Goal: Learn about a topic: Learn about a topic

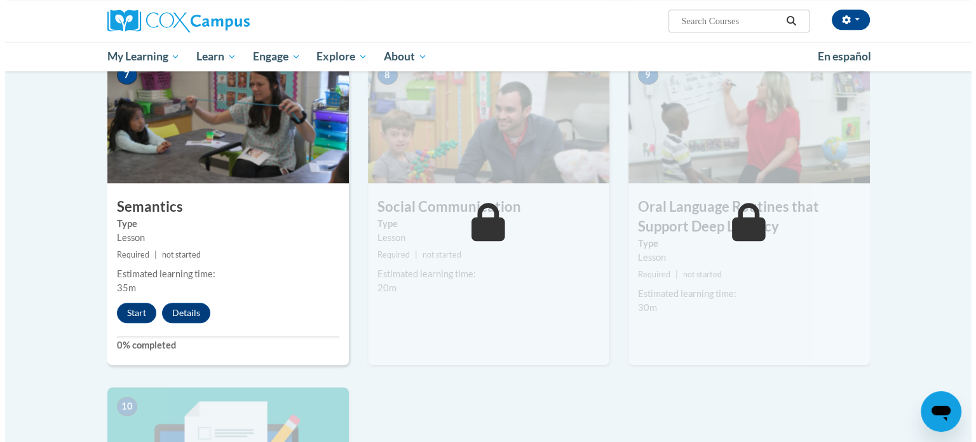
scroll to position [1017, 0]
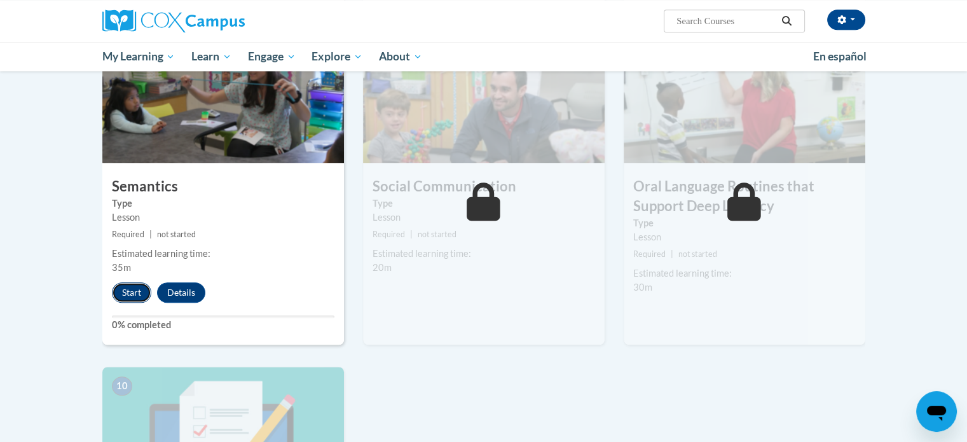
click at [121, 290] on button "Start" at bounding box center [131, 292] width 39 height 20
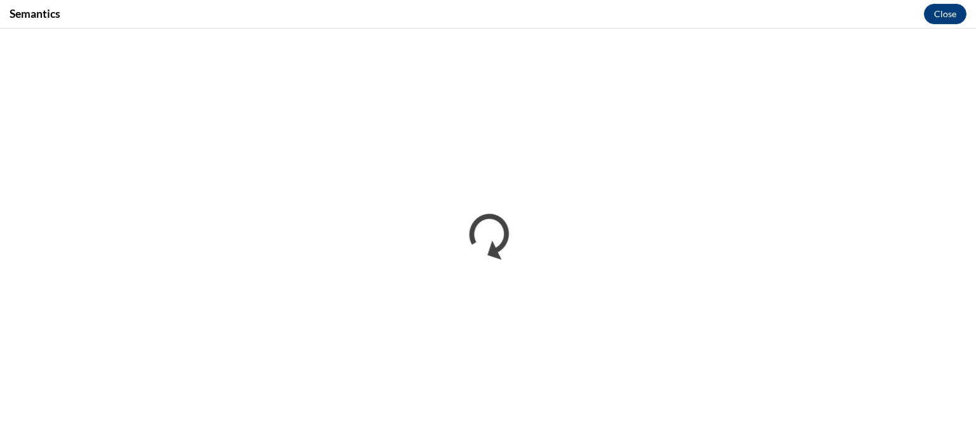
scroll to position [0, 0]
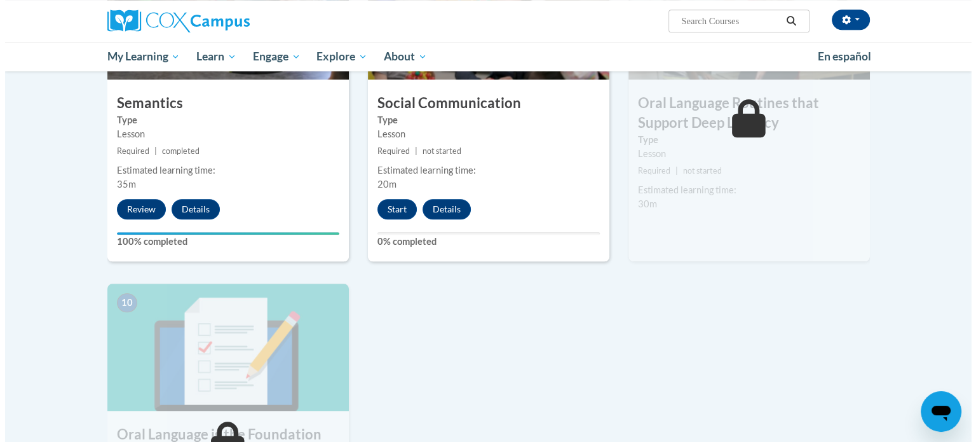
scroll to position [1080, 0]
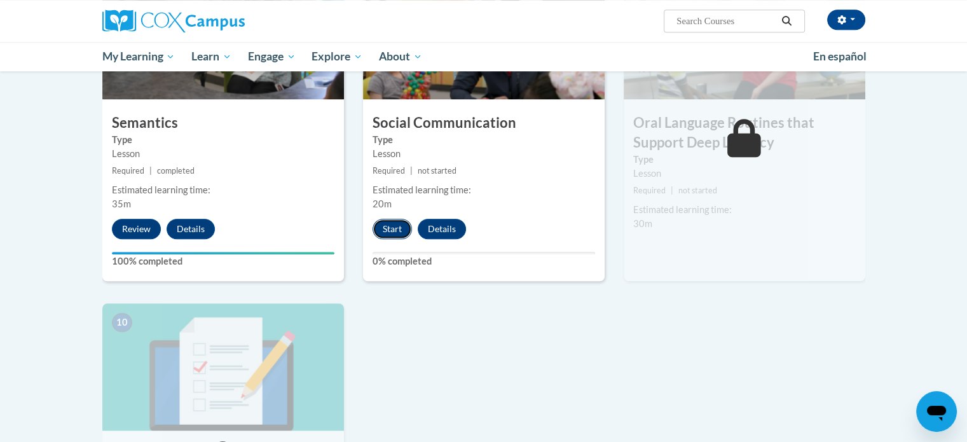
click at [382, 225] on button "Start" at bounding box center [391, 229] width 39 height 20
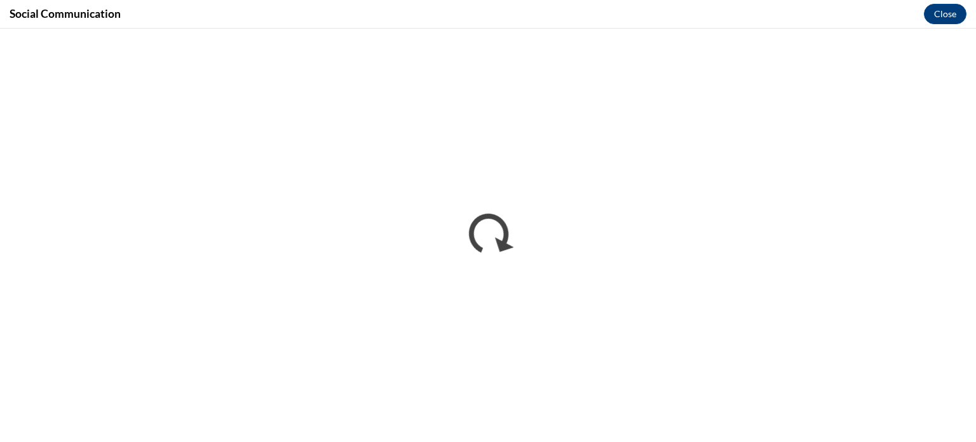
scroll to position [0, 0]
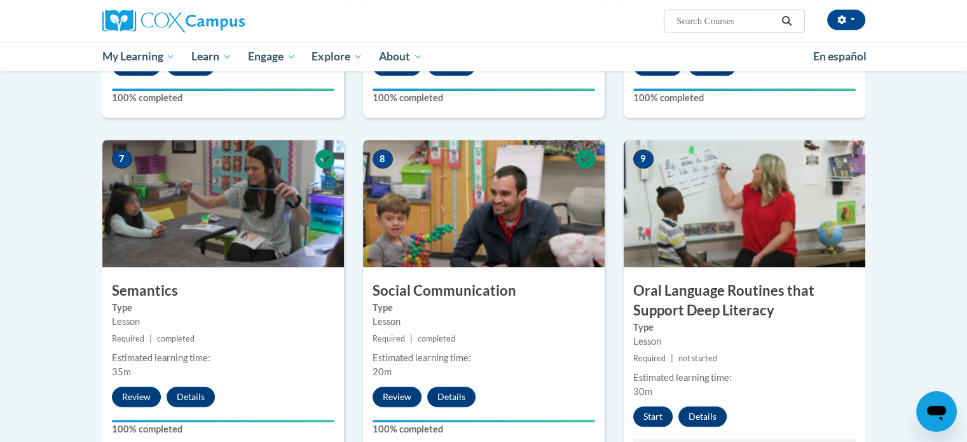
scroll to position [890, 0]
